Goal: Navigation & Orientation: Understand site structure

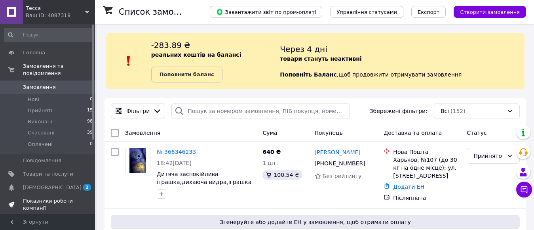
click at [77, 194] on link "Показники роботи компанії" at bounding box center [48, 204] width 97 height 21
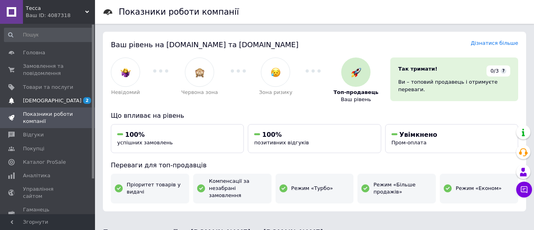
click at [54, 97] on span "[DEMOGRAPHIC_DATA]" at bounding box center [48, 100] width 50 height 7
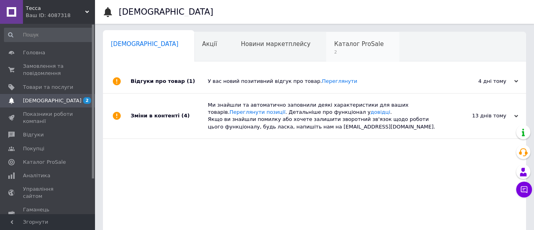
click at [326, 57] on div "Каталог ProSale 2" at bounding box center [362, 47] width 73 height 30
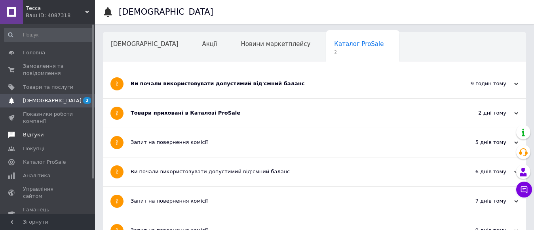
click at [26, 136] on span "Відгуки" at bounding box center [33, 134] width 21 height 7
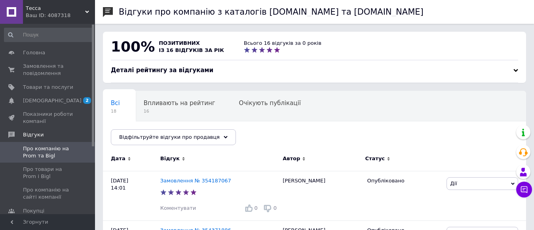
scroll to position [201, 0]
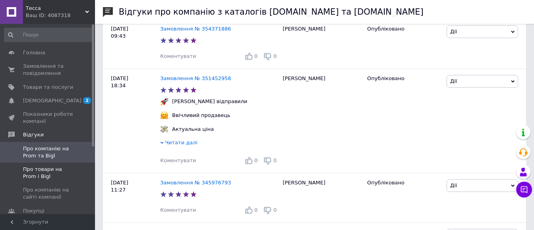
click at [47, 167] on span "Про товари на Prom і Bigl" at bounding box center [48, 172] width 50 height 14
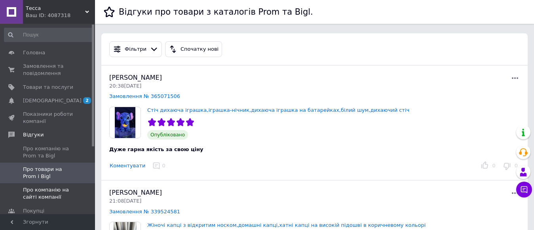
click at [47, 195] on span "Про компанію на сайті компанії" at bounding box center [48, 193] width 50 height 14
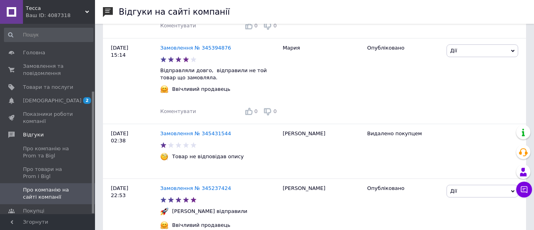
scroll to position [105, 0]
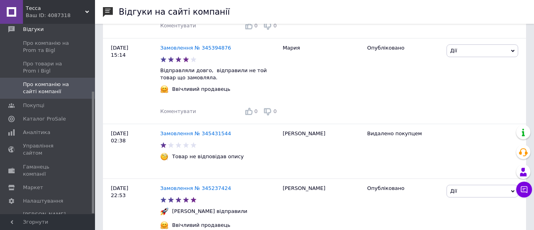
click at [92, 159] on div at bounding box center [93, 119] width 2 height 188
click at [39, 133] on span "Аналітика" at bounding box center [36, 132] width 27 height 7
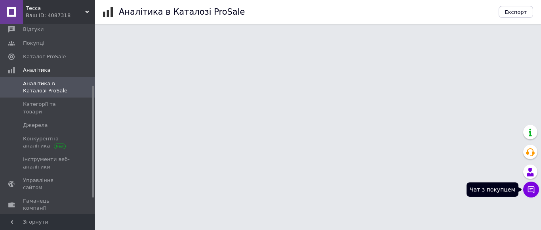
click at [534, 194] on button "Чат з покупцем" at bounding box center [531, 189] width 16 height 16
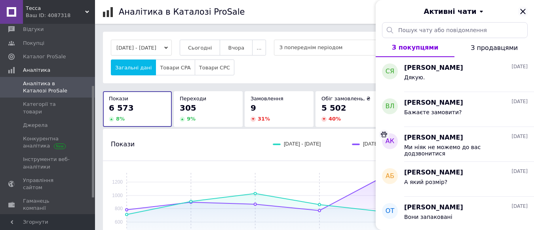
click at [524, 15] on icon "Закрити" at bounding box center [522, 11] width 9 height 9
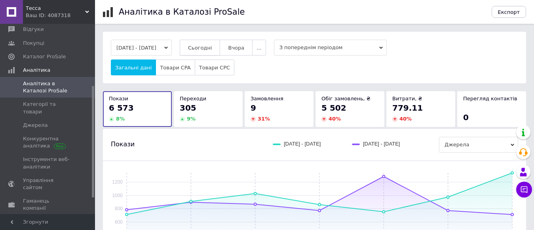
click at [217, 44] on button "Сьогодні" at bounding box center [200, 48] width 41 height 16
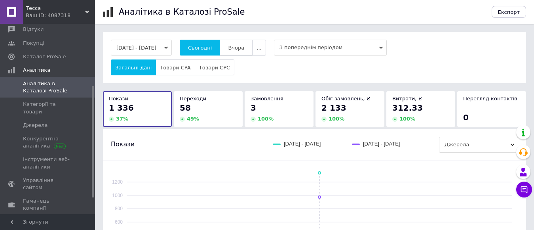
click at [240, 43] on button "Вчора" at bounding box center [236, 48] width 33 height 16
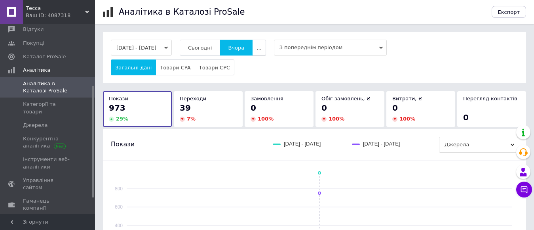
click at [266, 50] on button "..." at bounding box center [258, 48] width 13 height 16
click at [259, 59] on button "Місяць" at bounding box center [243, 63] width 45 height 16
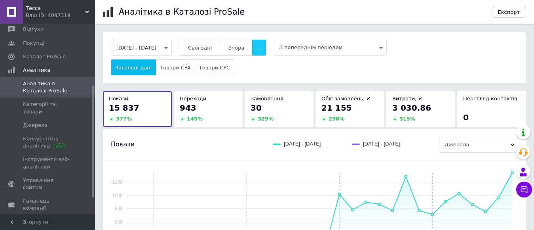
click at [266, 46] on button "..." at bounding box center [258, 48] width 13 height 16
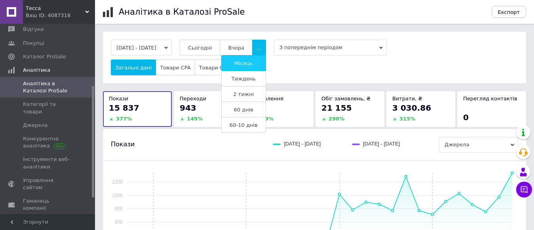
click at [262, 60] on button "Місяць" at bounding box center [243, 63] width 45 height 16
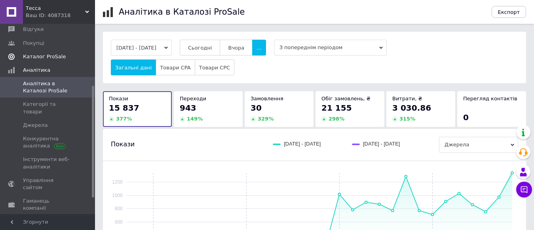
click at [32, 57] on span "Каталог ProSale" at bounding box center [44, 56] width 43 height 7
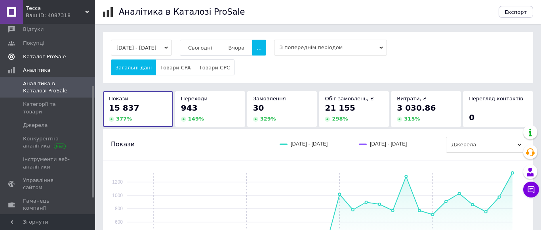
scroll to position [78, 0]
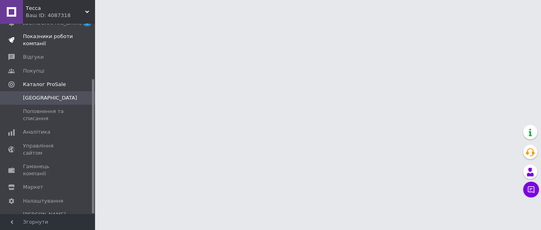
click at [65, 33] on span "Показники роботи компанії" at bounding box center [48, 40] width 50 height 14
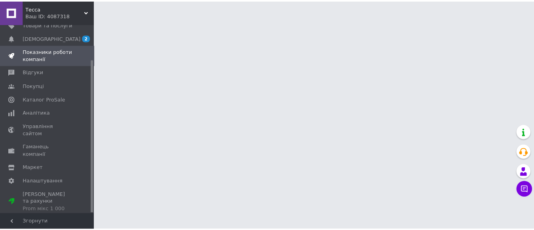
scroll to position [43, 0]
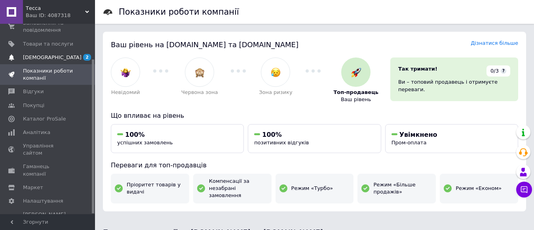
click at [70, 55] on span "[DEMOGRAPHIC_DATA]" at bounding box center [48, 57] width 50 height 7
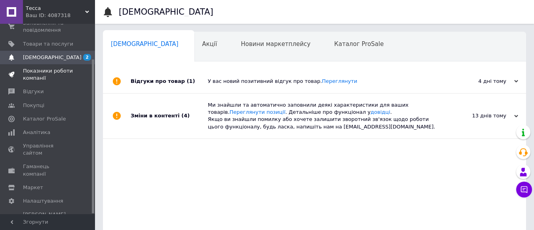
click at [32, 76] on span "Показники роботи компанії" at bounding box center [48, 74] width 50 height 14
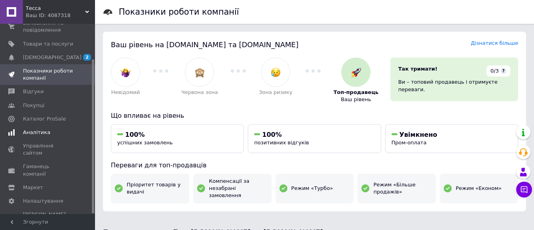
click at [36, 136] on span "Аналітика" at bounding box center [36, 132] width 27 height 7
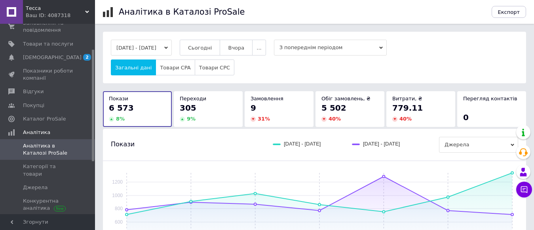
click at [85, 6] on div "Тесса Ваш ID: 4087318" at bounding box center [59, 12] width 72 height 24
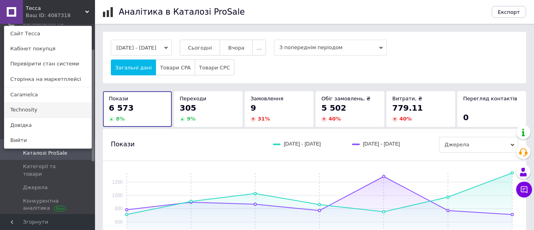
click at [34, 110] on link "Technosity" at bounding box center [47, 109] width 87 height 15
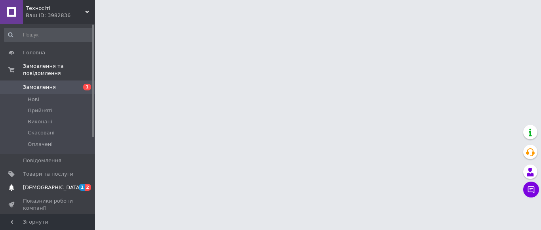
click at [70, 184] on span "[DEMOGRAPHIC_DATA]" at bounding box center [48, 187] width 50 height 7
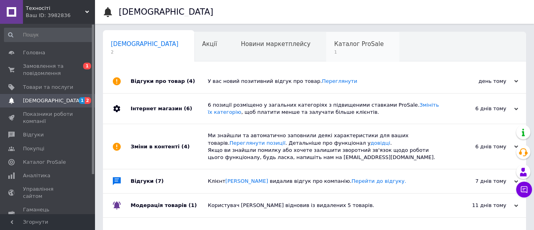
click at [326, 55] on div "Каталог ProSale 1" at bounding box center [362, 47] width 73 height 30
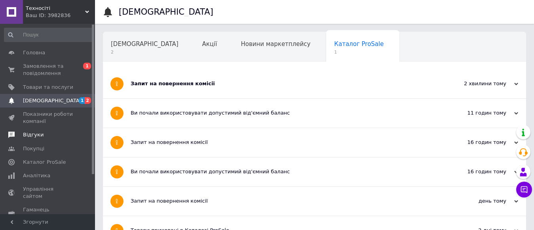
click at [46, 135] on span "Відгуки" at bounding box center [48, 134] width 50 height 7
